Goal: Navigation & Orientation: Find specific page/section

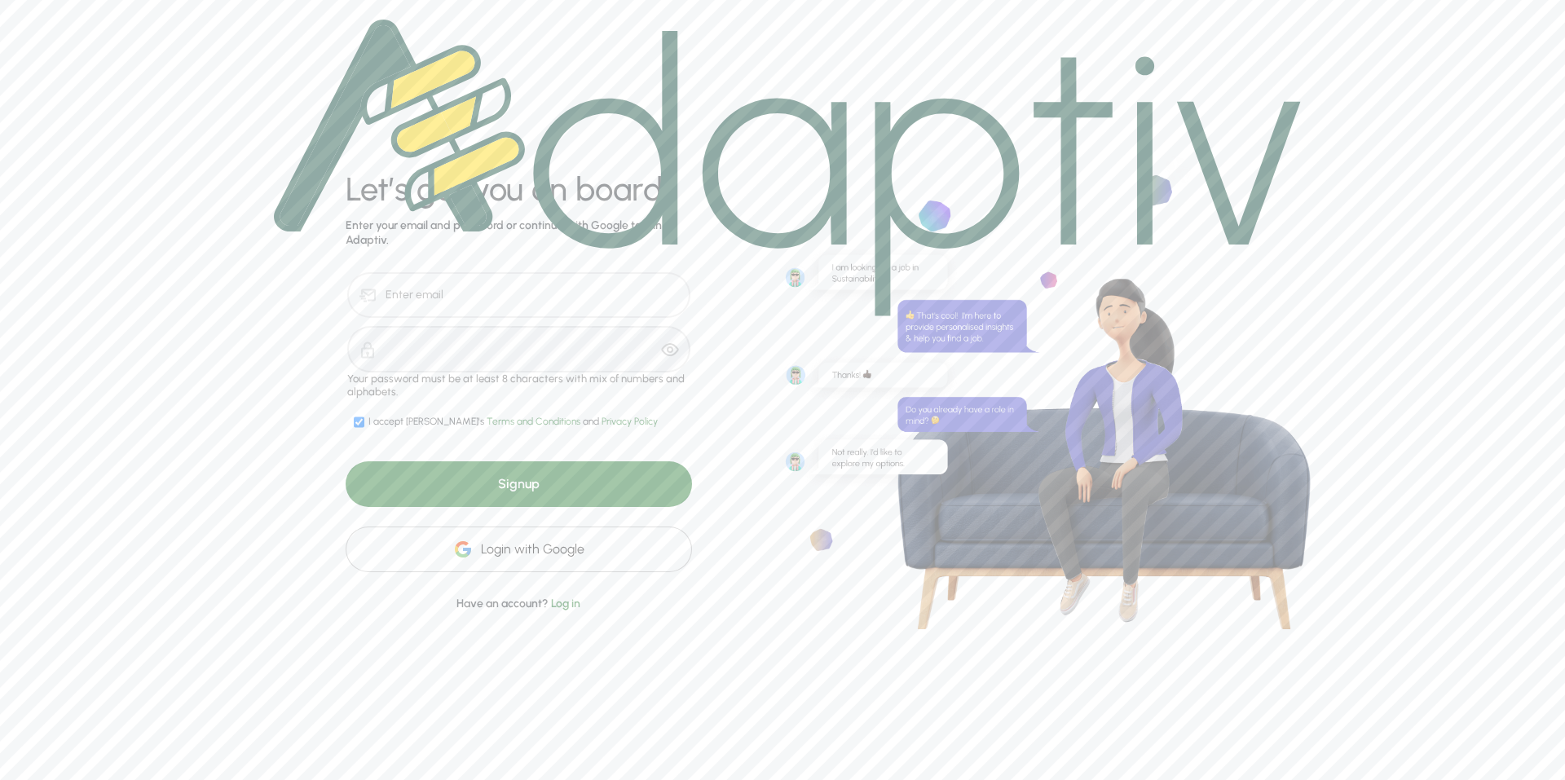
click at [538, 550] on div "Login with Google" at bounding box center [519, 550] width 347 height 46
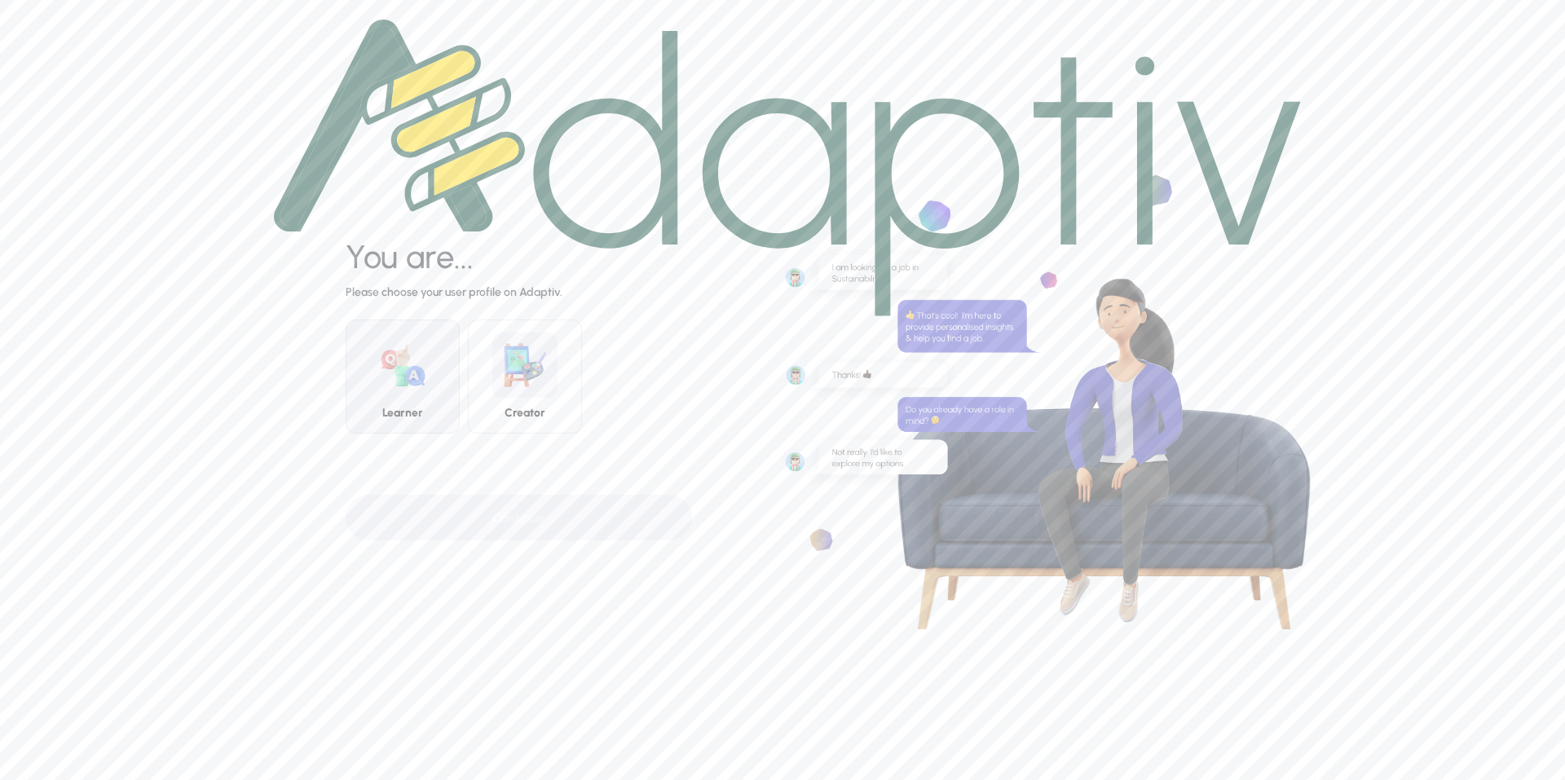
click at [387, 368] on img at bounding box center [402, 365] width 65 height 65
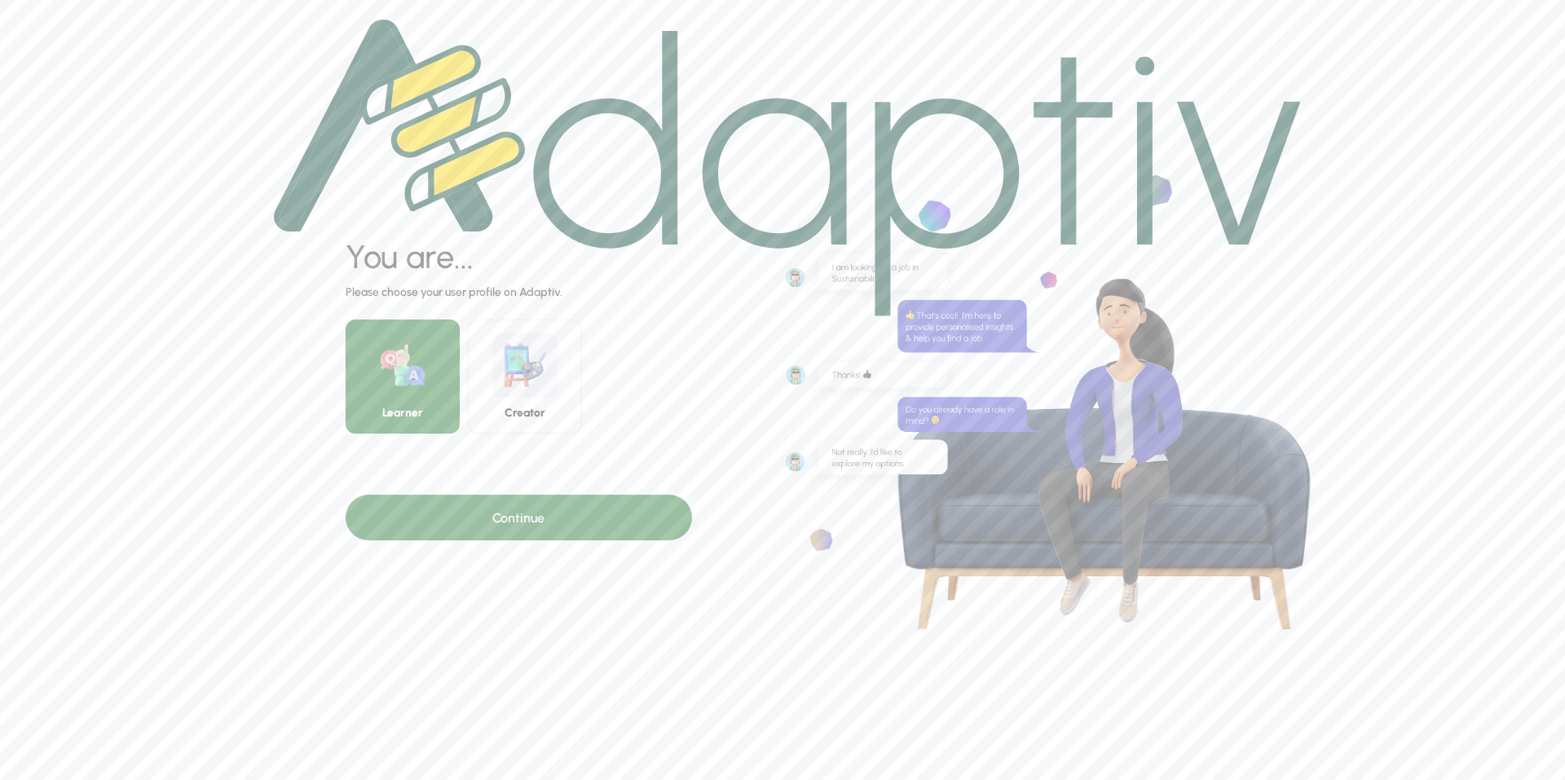
click at [530, 511] on div "Continue" at bounding box center [519, 518] width 347 height 46
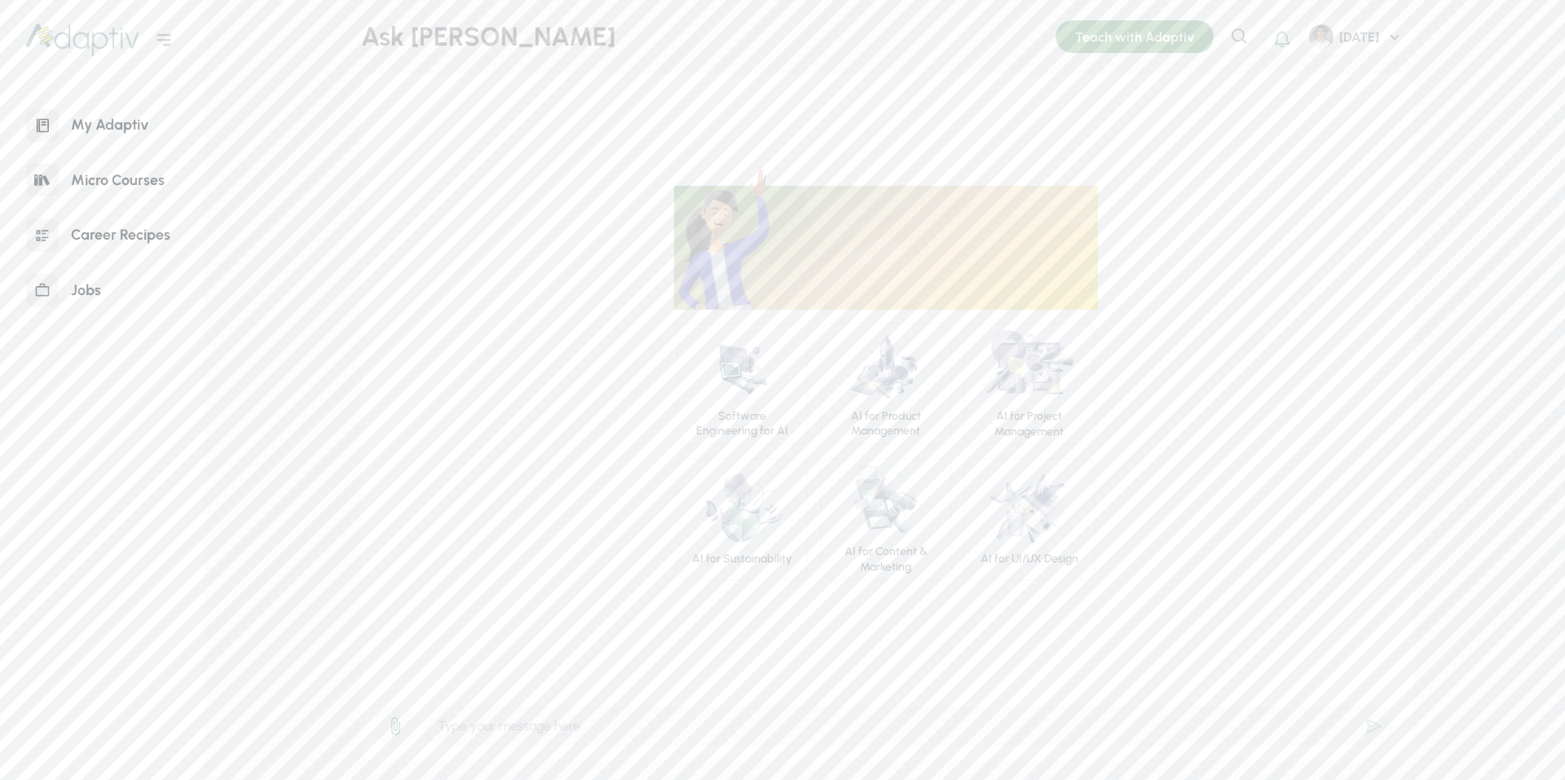
click at [1148, 34] on div "Teach with Adaptiv" at bounding box center [1135, 36] width 158 height 33
click at [395, 731] on icon at bounding box center [396, 727] width 20 height 20
click at [1386, 52] on div "[DATE]" at bounding box center [1359, 36] width 109 height 33
click at [1362, 43] on div "[DATE]" at bounding box center [1359, 37] width 51 height 17
click at [1393, 33] on icon at bounding box center [1395, 37] width 20 height 20
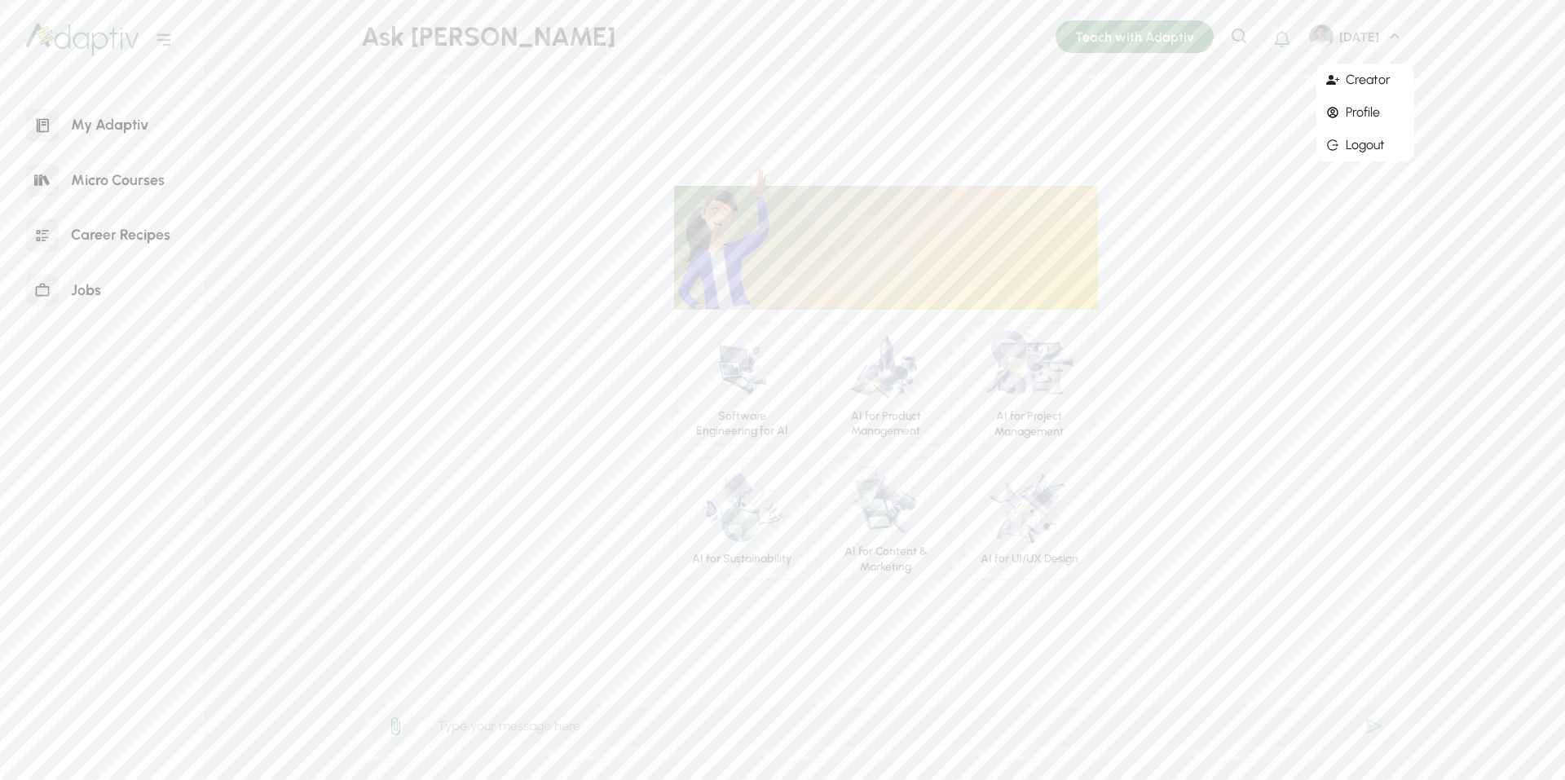
click at [1340, 260] on div "Hello [DATE] , Choose an Adaptiv Program that most interests you, to get starte…" at bounding box center [885, 383] width 1023 height 395
click at [97, 115] on div "My Adaptiv" at bounding box center [110, 125] width 102 height 35
